Goal: Check status: Check status

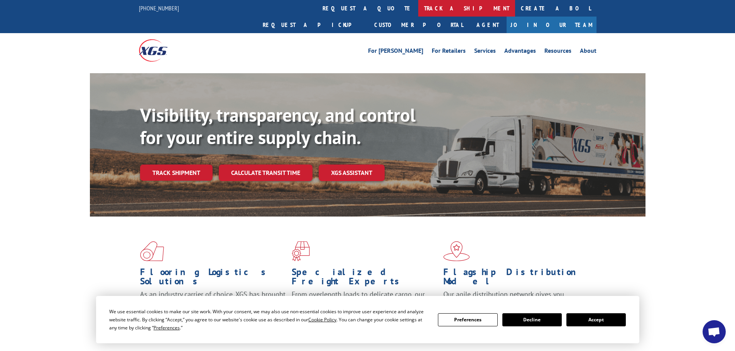
click at [418, 11] on link "track a shipment" at bounding box center [466, 8] width 97 height 17
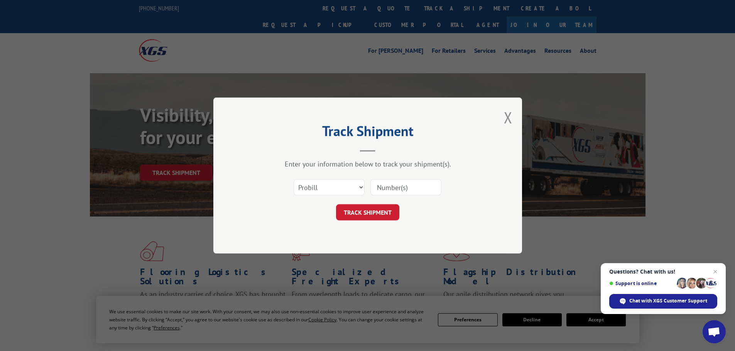
paste input "5509736"
type input "5509736"
click at [363, 215] on button "TRACK SHIPMENT" at bounding box center [367, 212] width 63 height 16
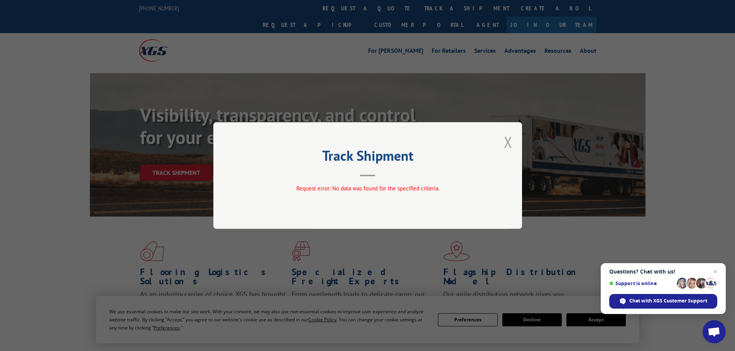
click at [505, 142] on button "Close modal" at bounding box center [508, 142] width 8 height 20
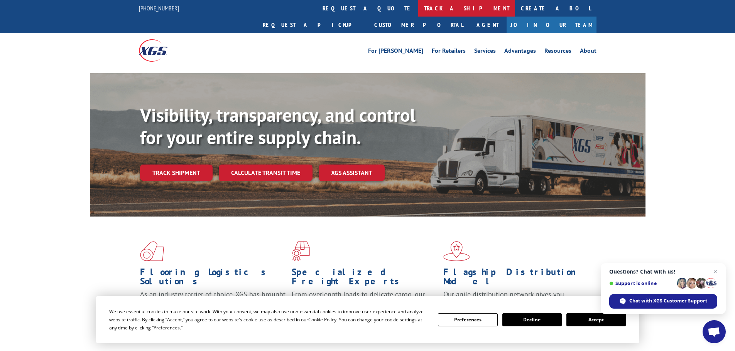
click at [418, 6] on link "track a shipment" at bounding box center [466, 8] width 97 height 17
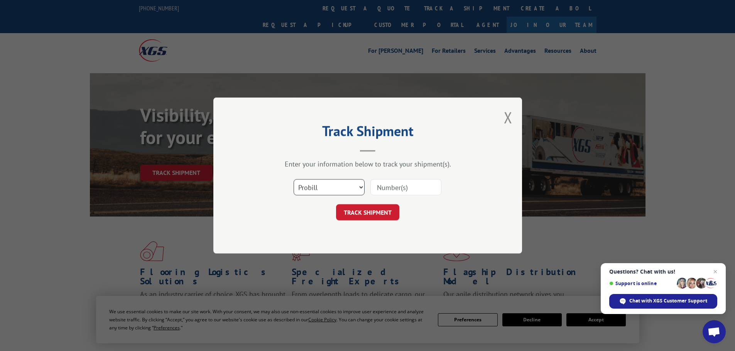
click at [327, 188] on select "Select category... Probill BOL PO" at bounding box center [329, 187] width 71 height 16
select select "bol"
click at [294, 179] on select "Select category... Probill BOL PO" at bounding box center [329, 187] width 71 height 16
click at [377, 188] on input at bounding box center [405, 187] width 71 height 16
paste input "5509736"
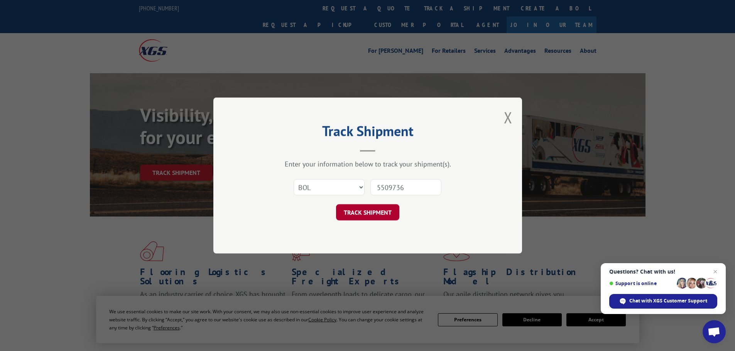
type input "5509736"
click at [369, 212] on button "TRACK SHIPMENT" at bounding box center [367, 212] width 63 height 16
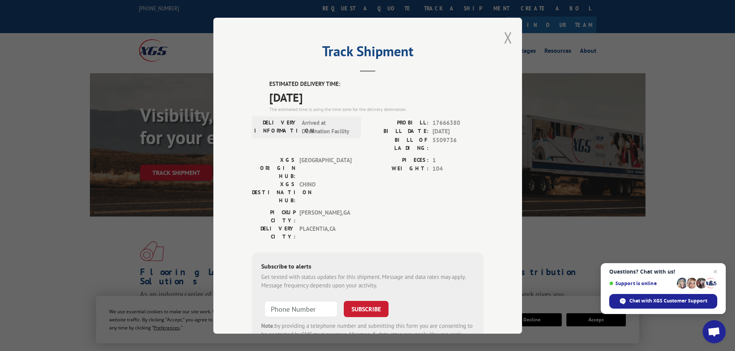
click at [504, 39] on button "Close modal" at bounding box center [508, 37] width 8 height 20
